Goal: Navigation & Orientation: Go to known website

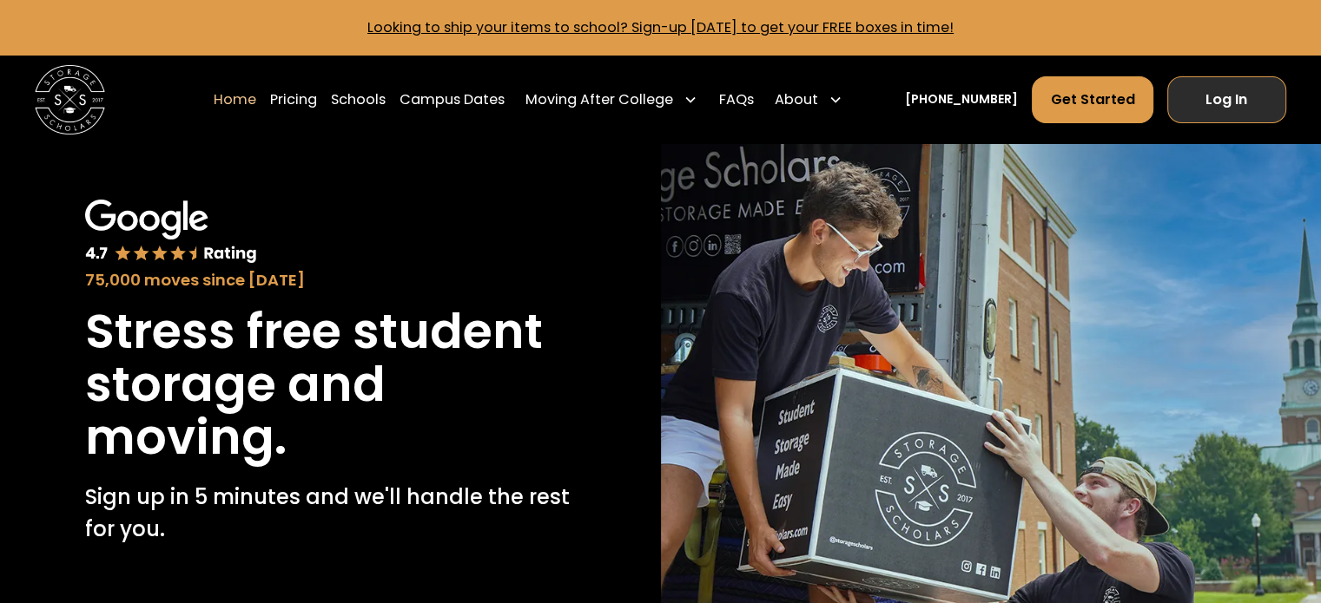
click at [1203, 89] on link "Log In" at bounding box center [1226, 99] width 119 height 47
click at [1209, 96] on link "Log In" at bounding box center [1226, 99] width 119 height 47
click at [1235, 107] on link "Log In" at bounding box center [1226, 99] width 119 height 47
